Goal: Transaction & Acquisition: Purchase product/service

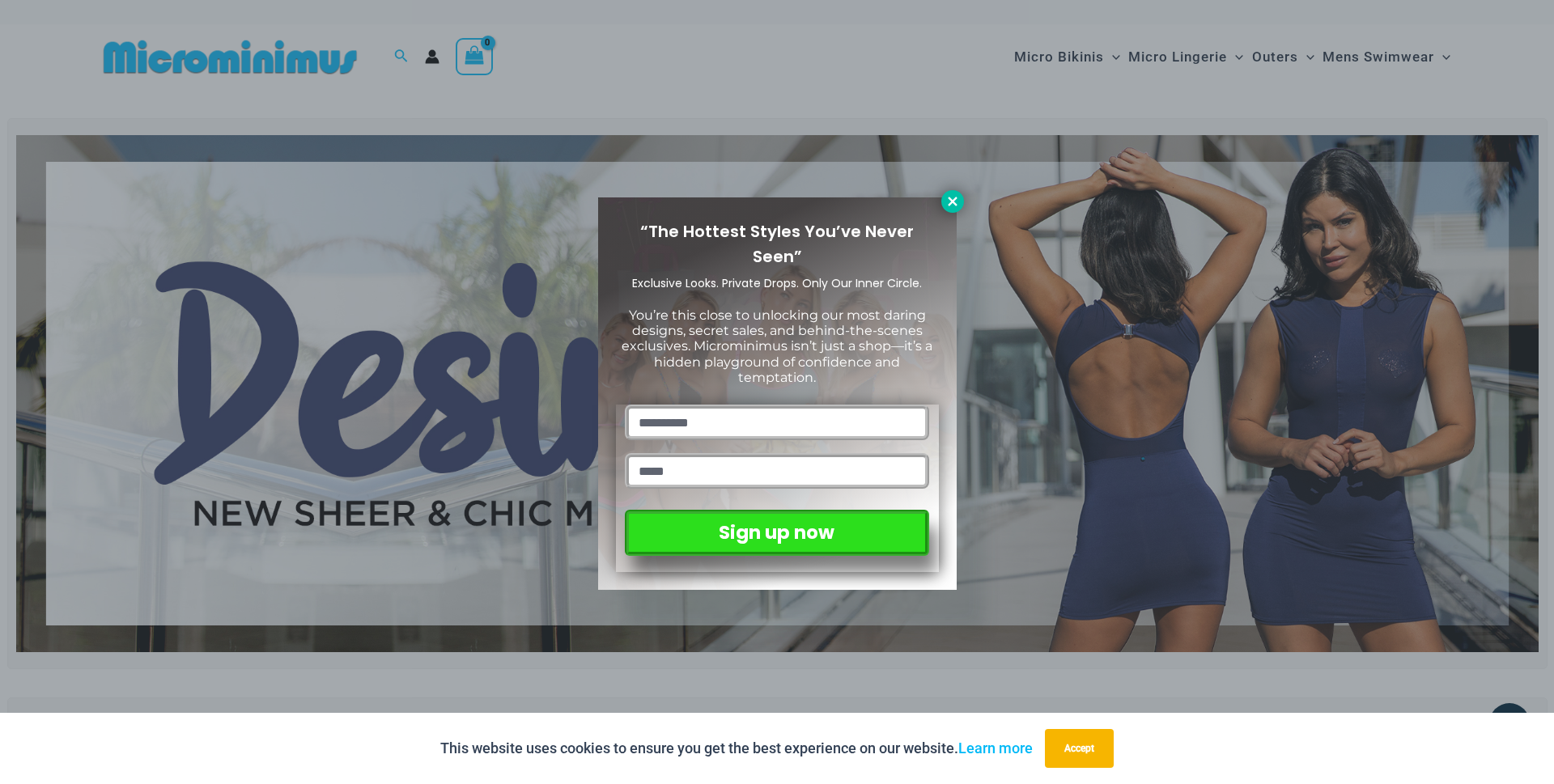
click at [950, 196] on icon at bounding box center [952, 202] width 15 height 15
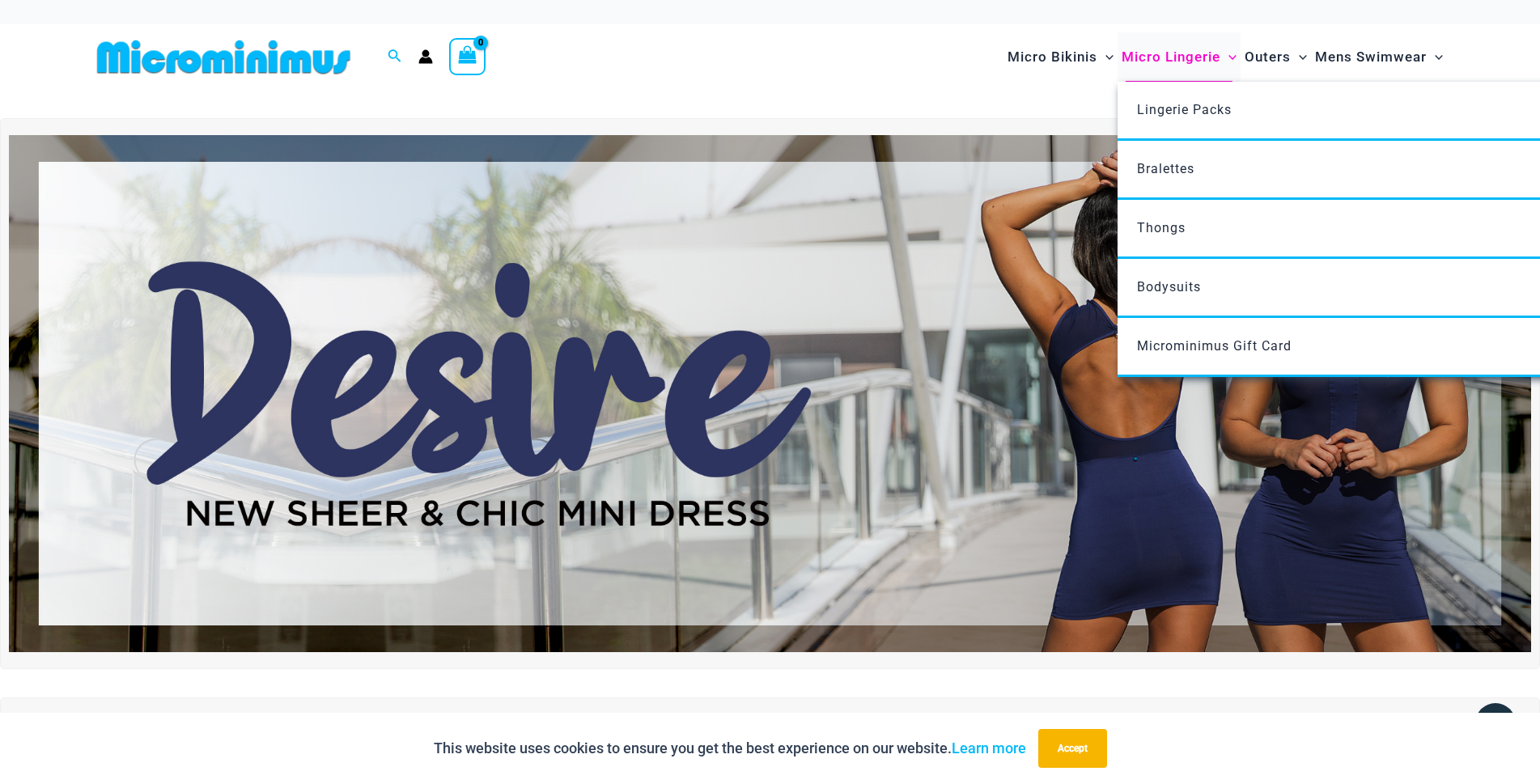
click at [1121, 64] on span "Micro Lingerie" at bounding box center [1170, 56] width 99 height 41
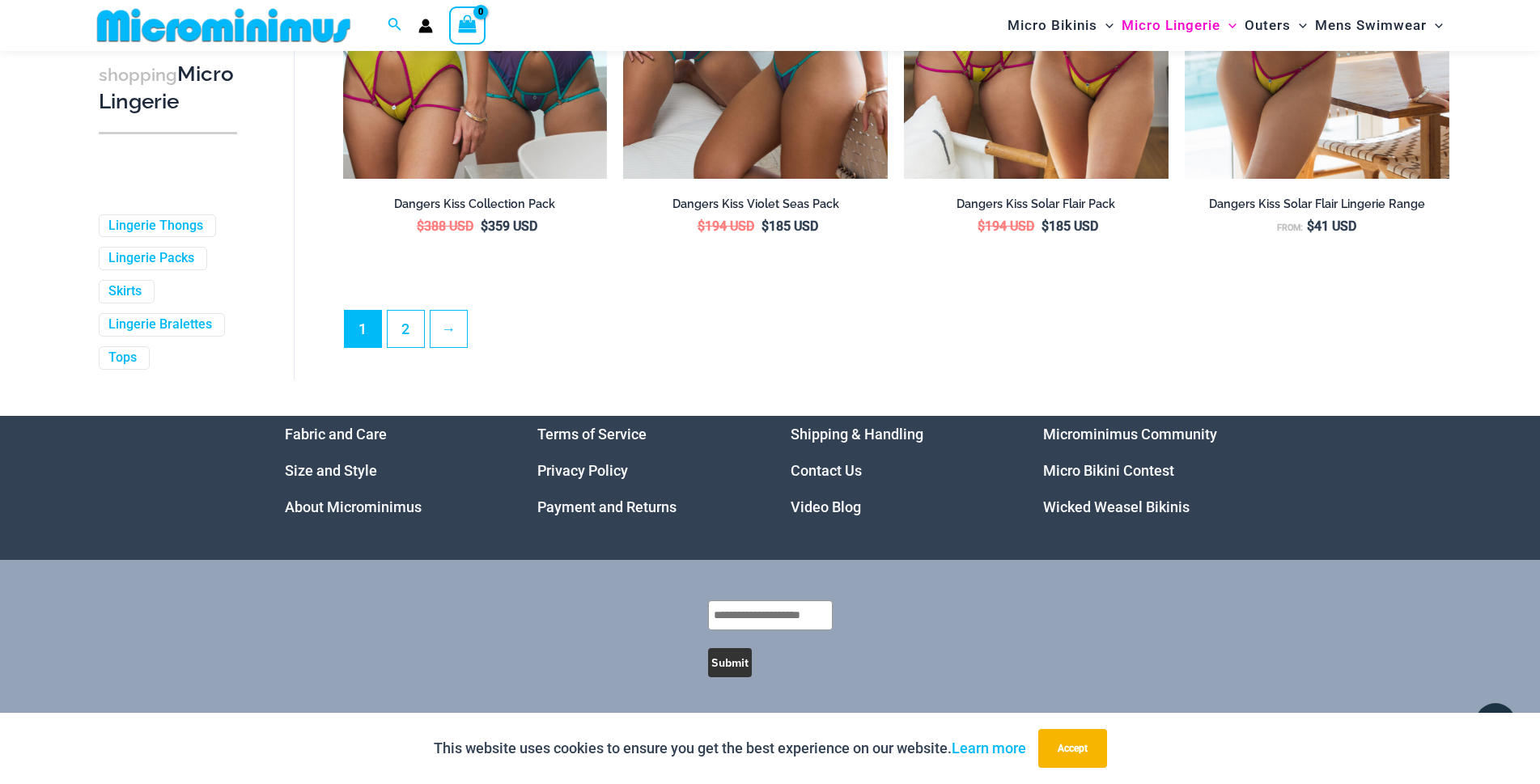
scroll to position [4757, 0]
click at [424, 347] on link "2" at bounding box center [406, 328] width 36 height 38
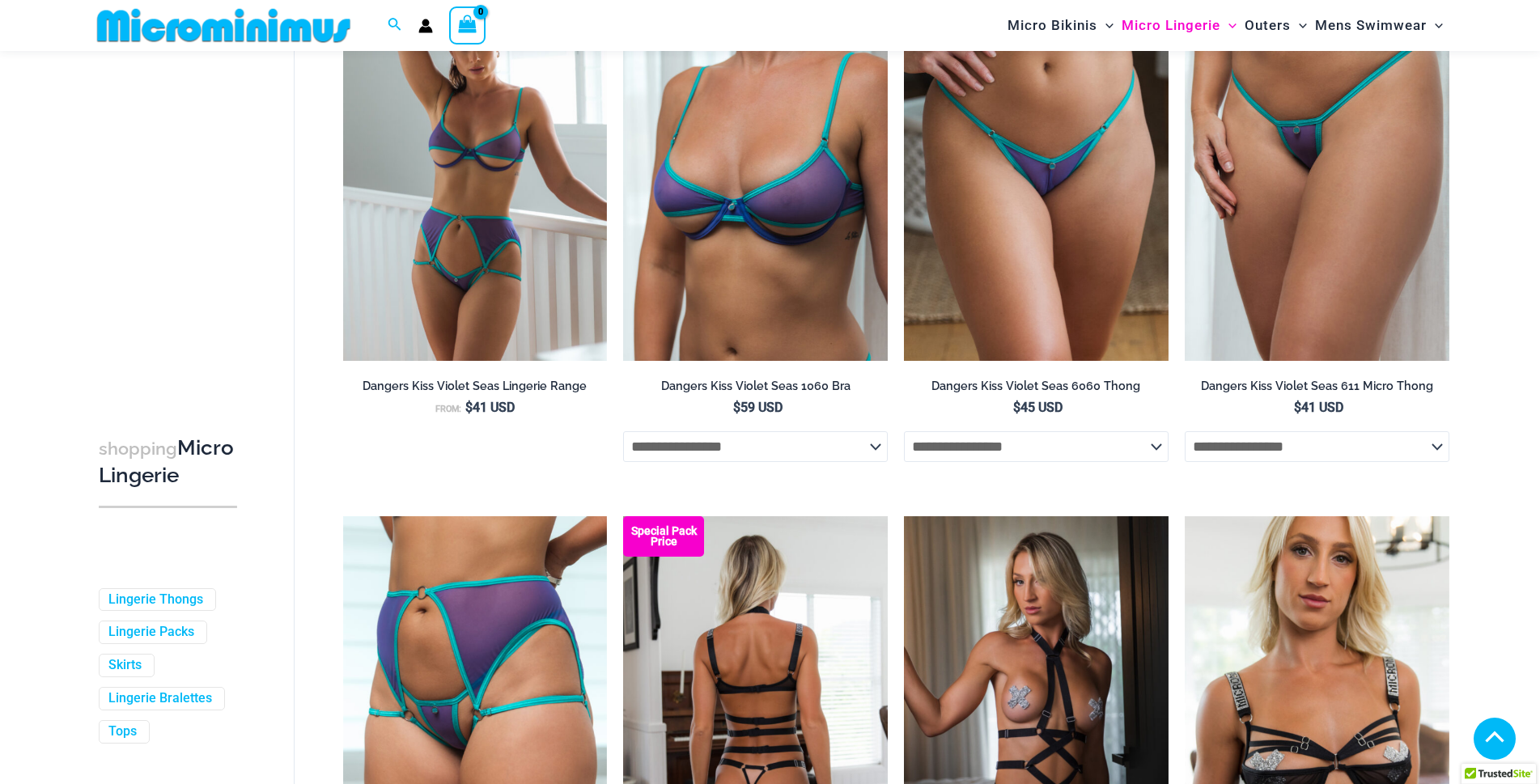
scroll to position [1278, 0]
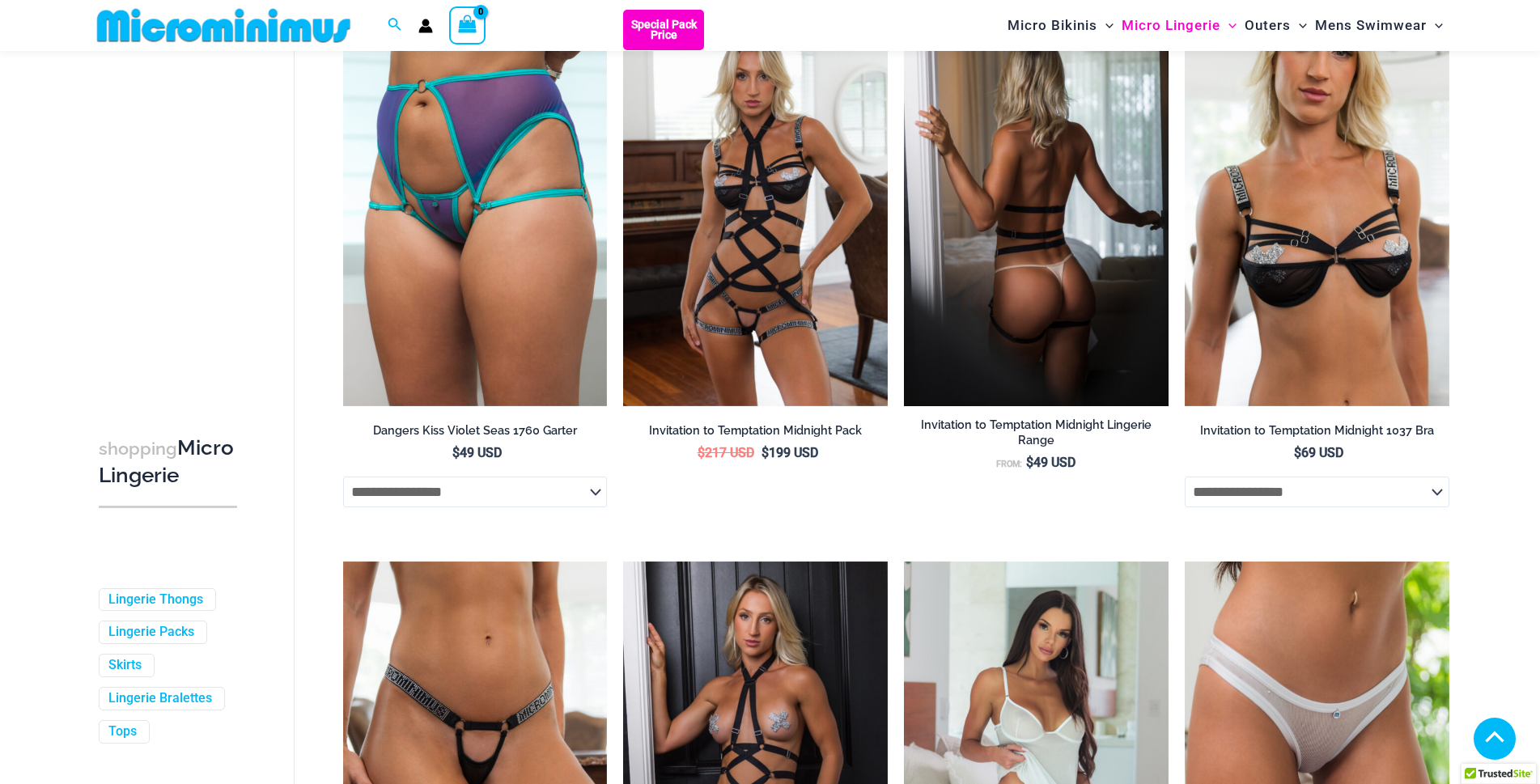
click at [1059, 406] on img at bounding box center [1036, 208] width 264 height 396
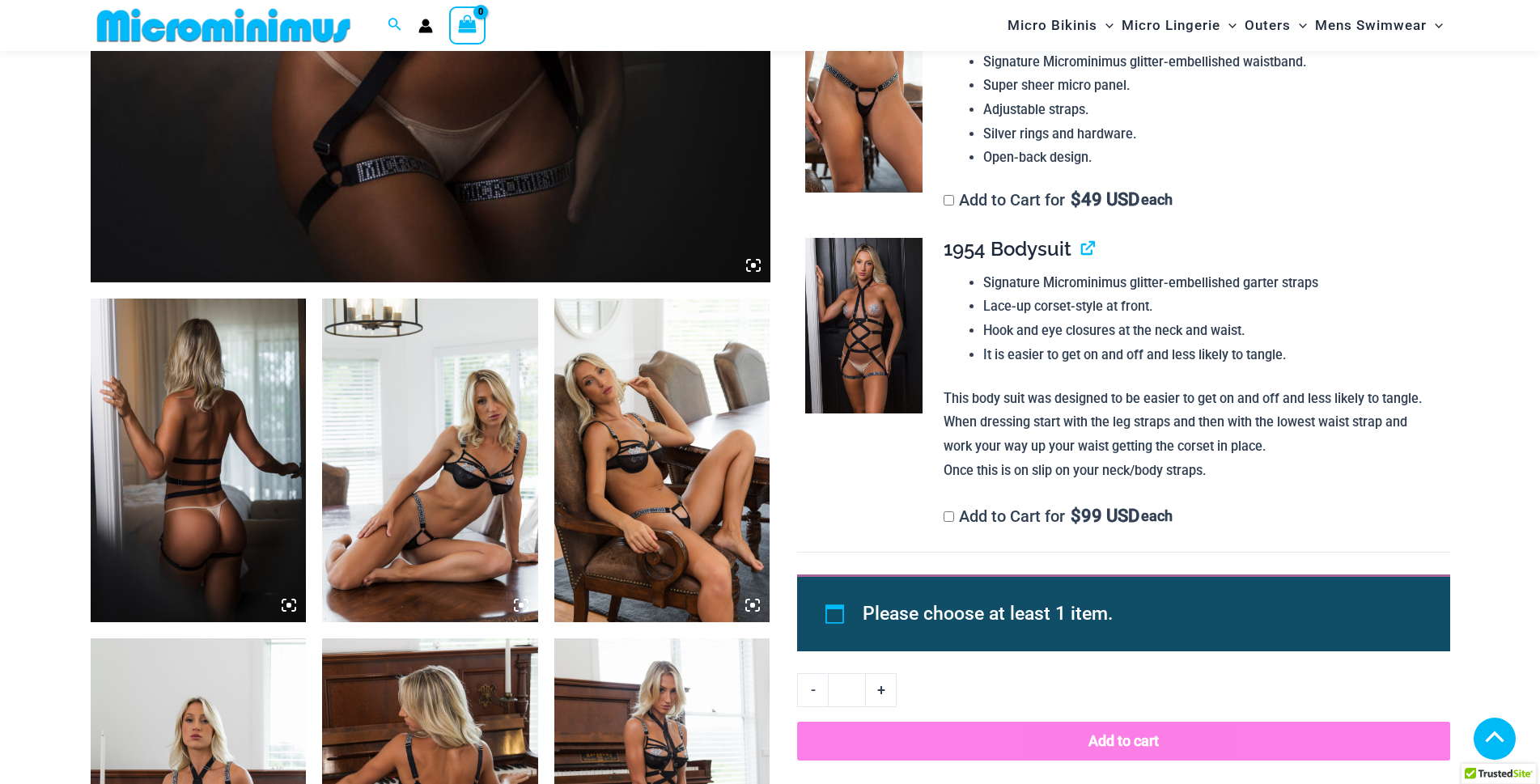
scroll to position [1763, 0]
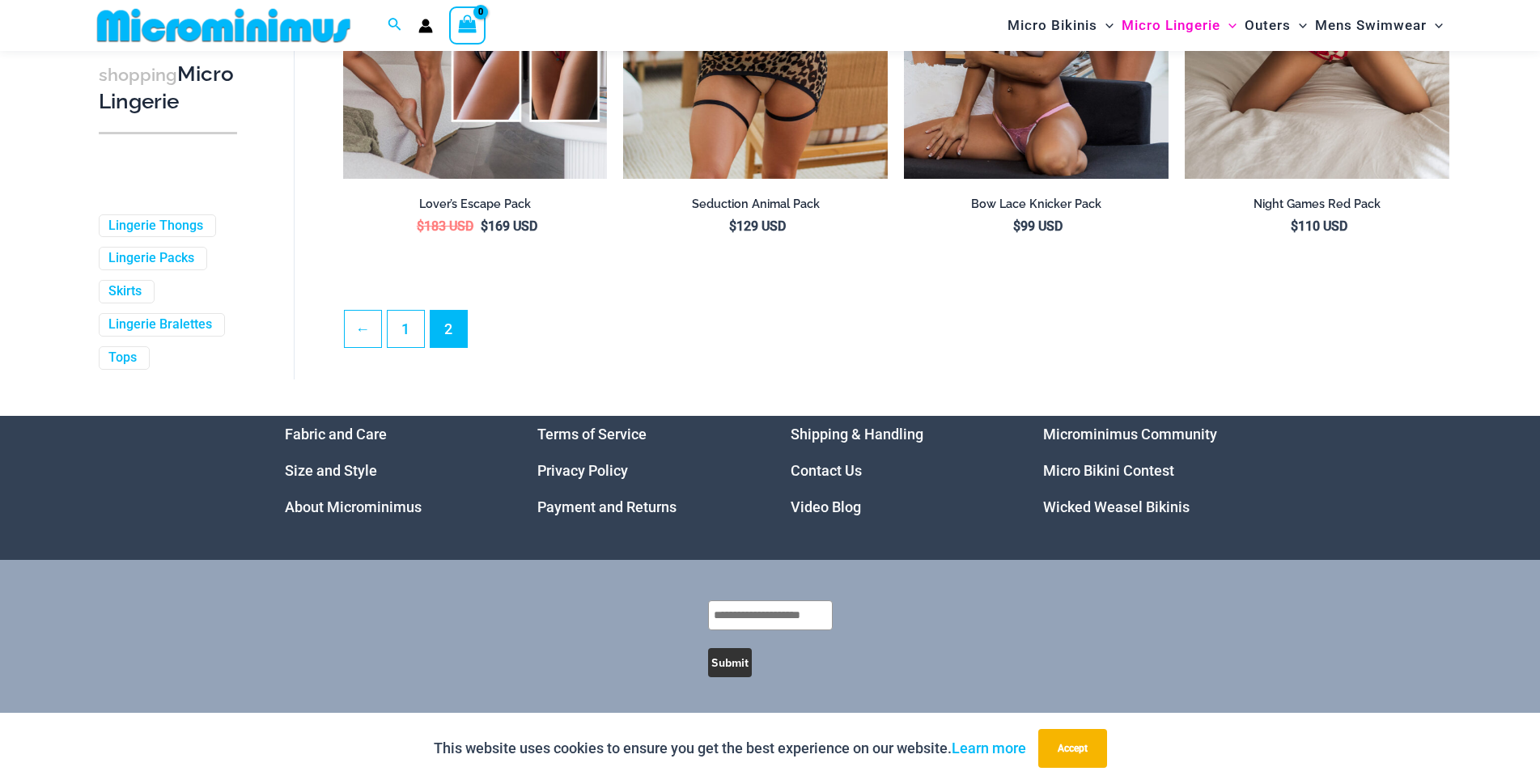
scroll to position [4705, 0]
click at [467, 311] on span "2" at bounding box center [449, 329] width 36 height 36
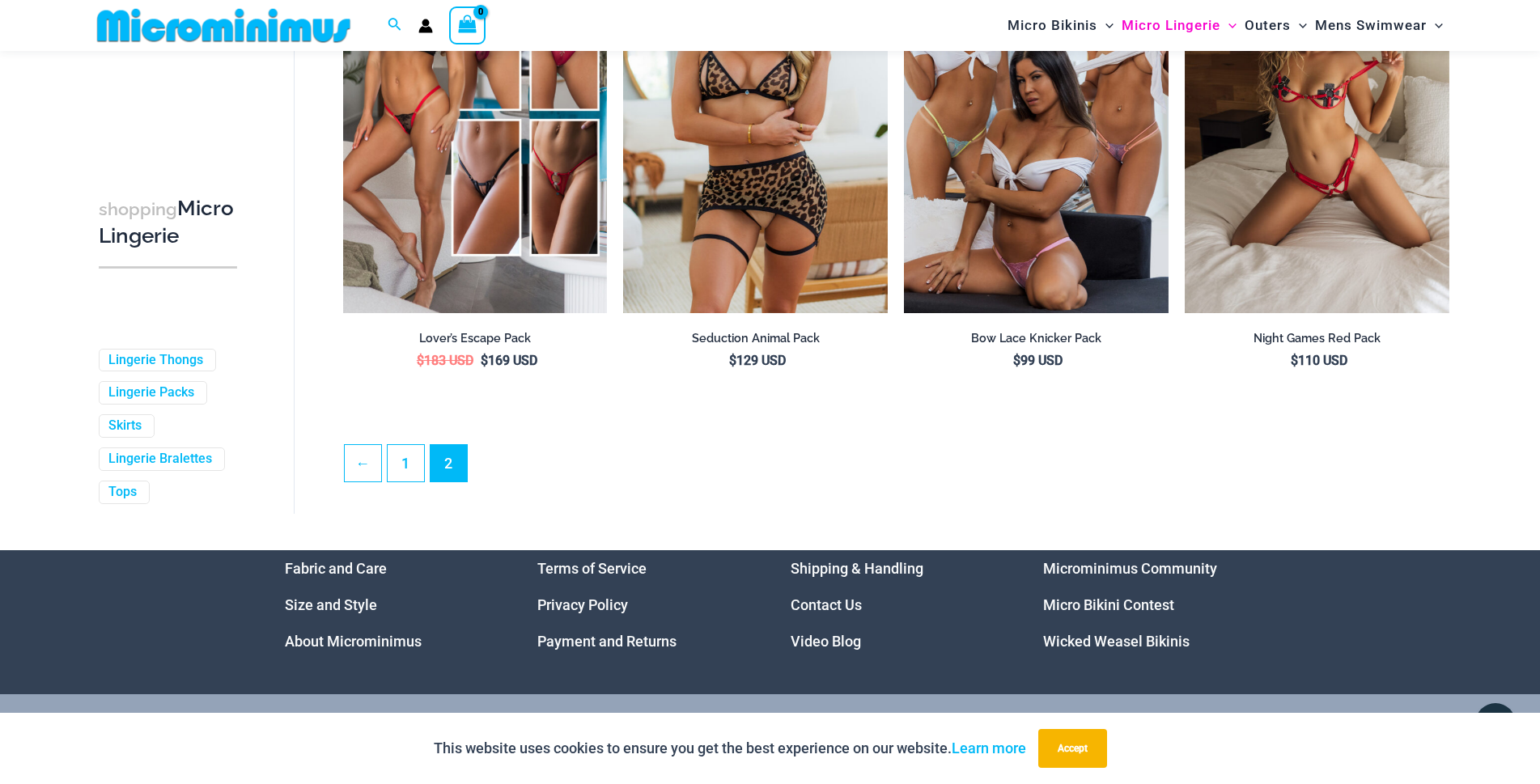
scroll to position [4058, 0]
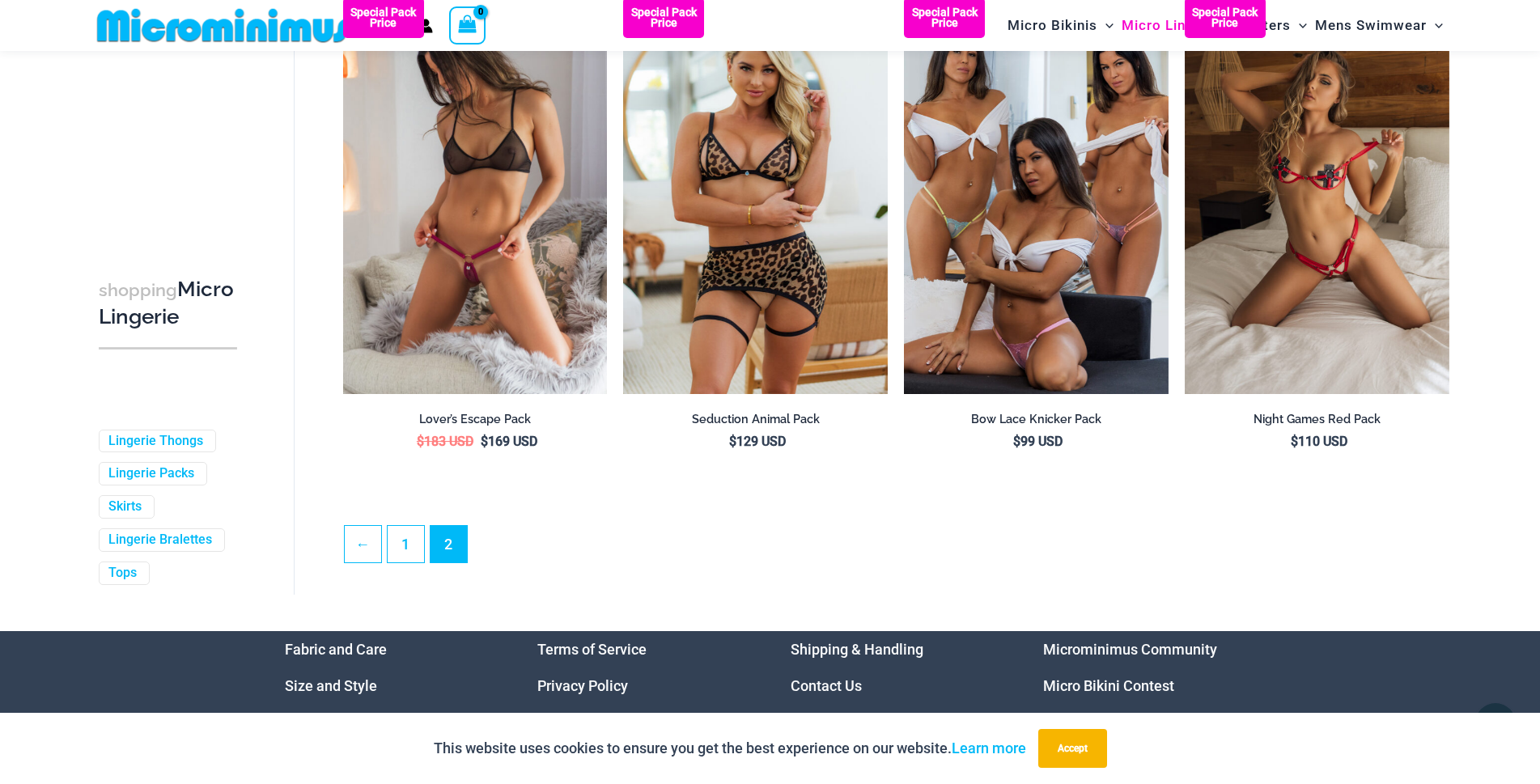
click at [489, 394] on img at bounding box center [475, 195] width 264 height 396
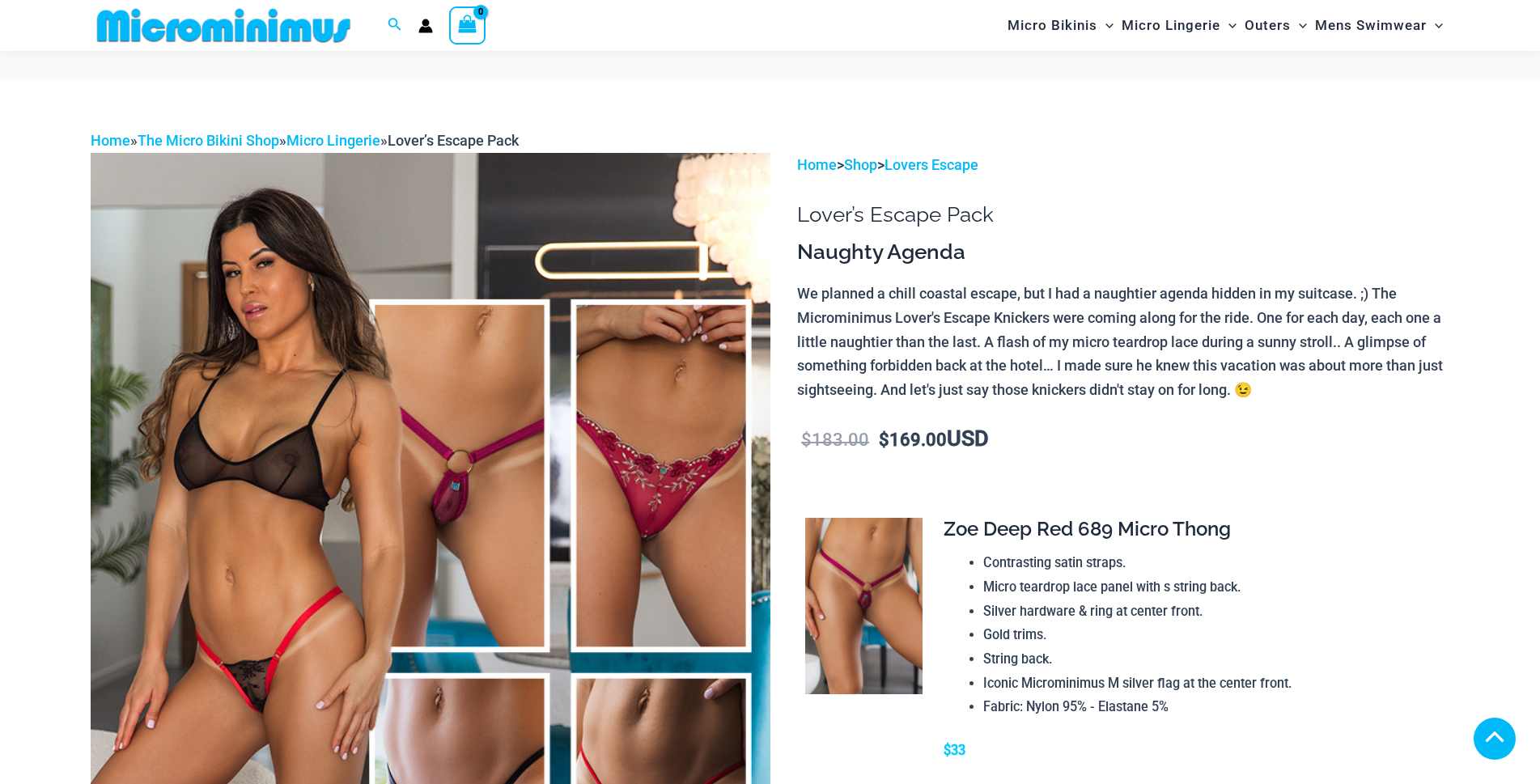
scroll to position [631, 0]
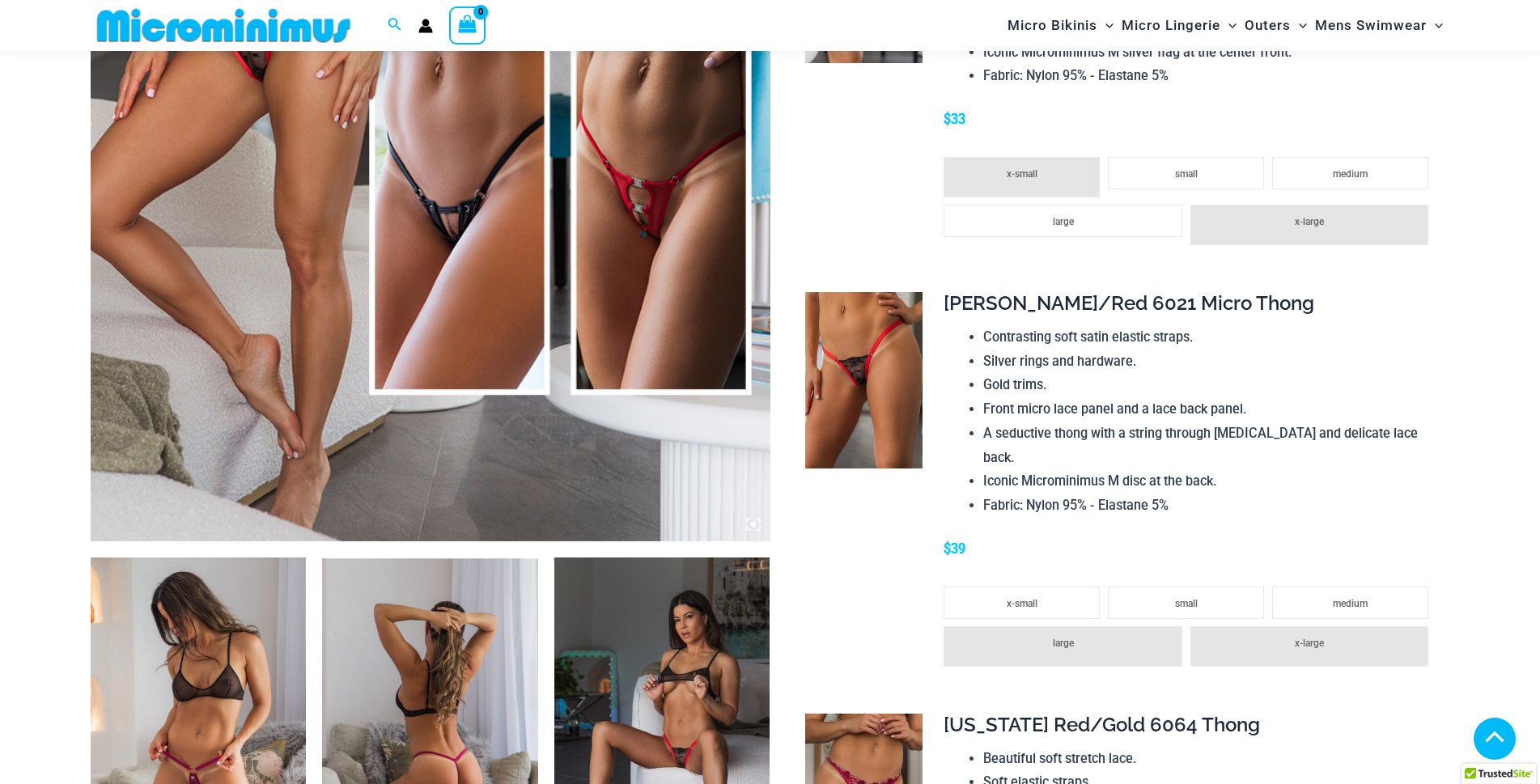
click at [691, 562] on img at bounding box center [662, 719] width 216 height 323
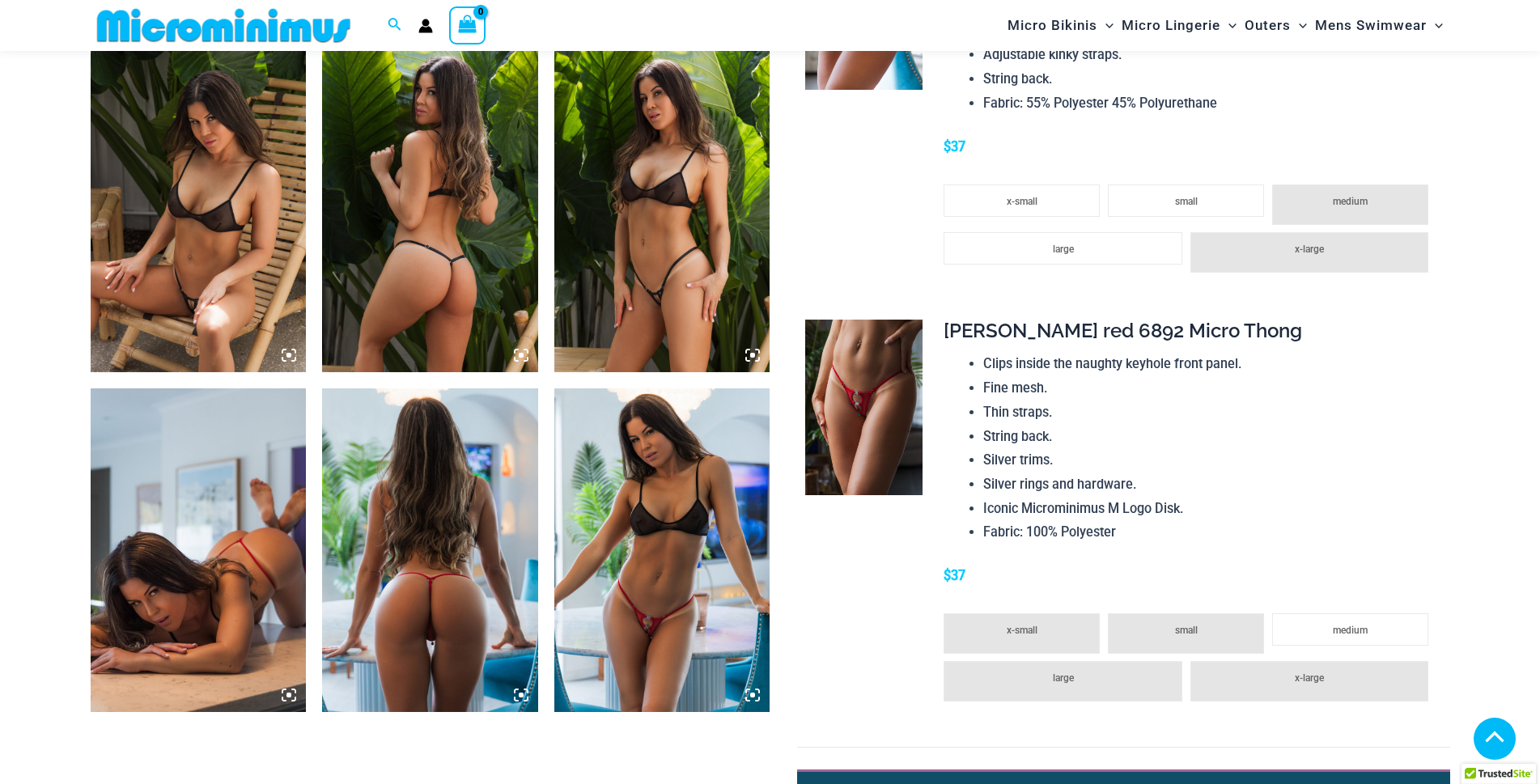
scroll to position [2006, 0]
